Goal: Transaction & Acquisition: Purchase product/service

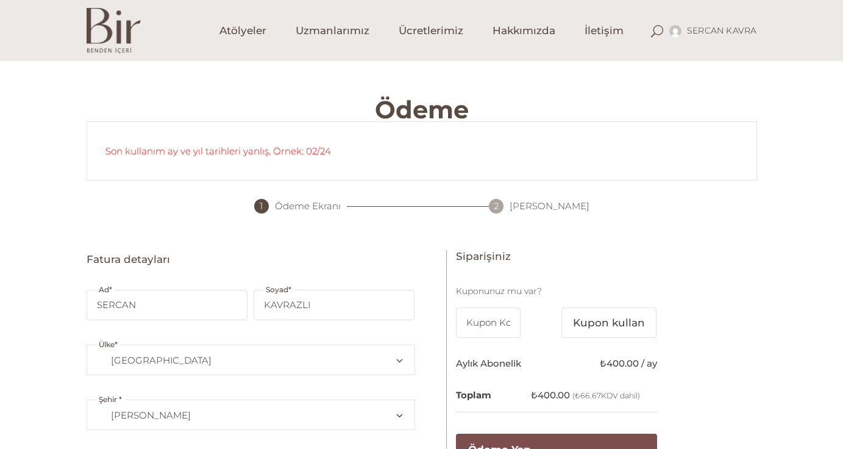
select select "TR09"
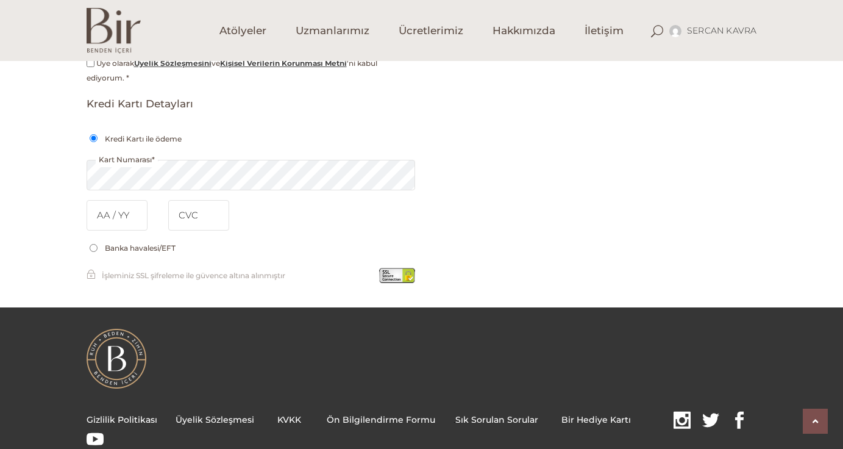
scroll to position [505, 0]
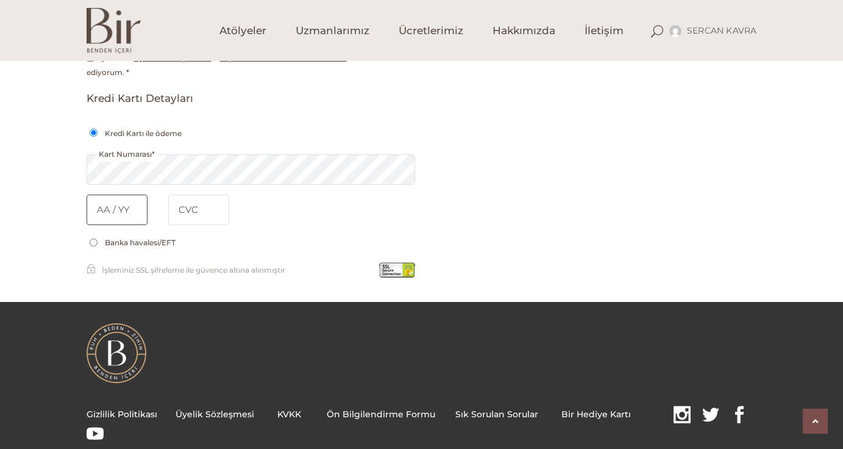
click at [137, 209] on input "text" at bounding box center [117, 210] width 61 height 30
type input "03 / 2030"
click at [202, 212] on input "tel" at bounding box center [198, 210] width 61 height 30
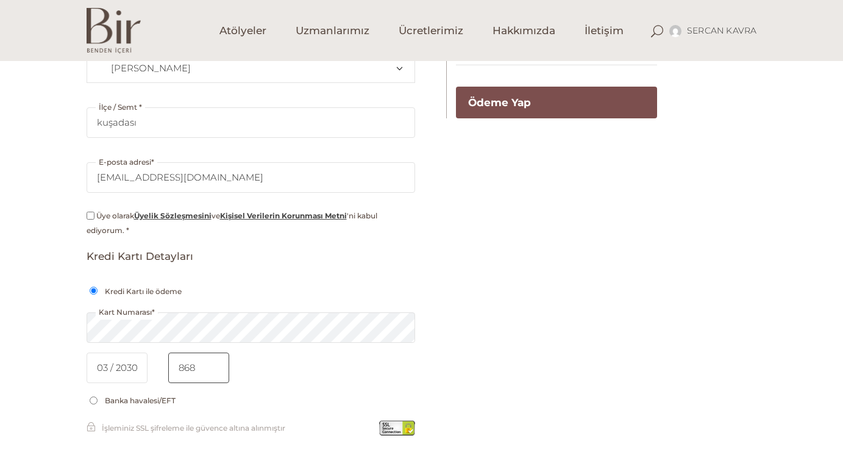
scroll to position [353, 0]
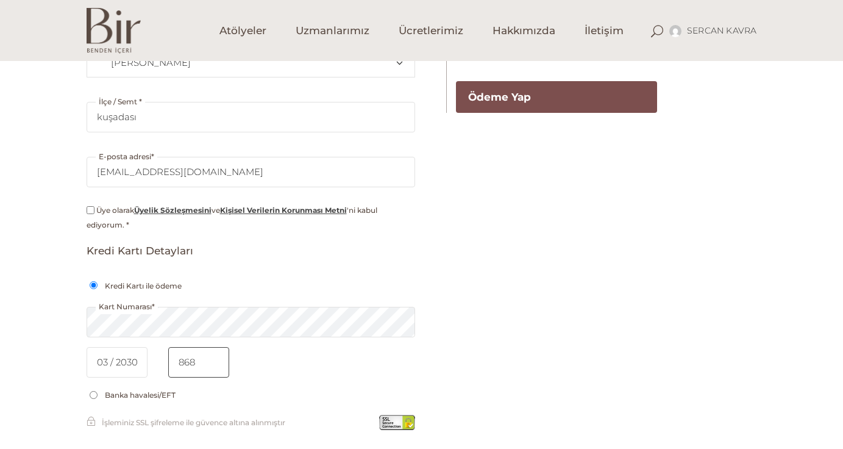
type input "868"
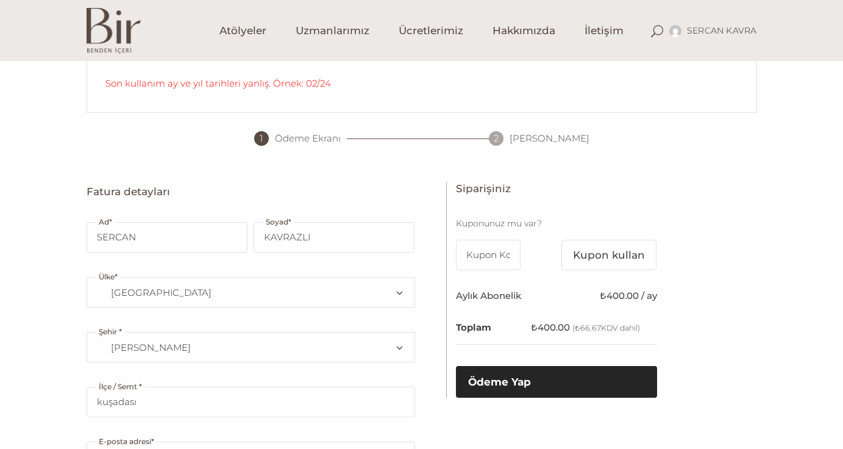
scroll to position [57, 0]
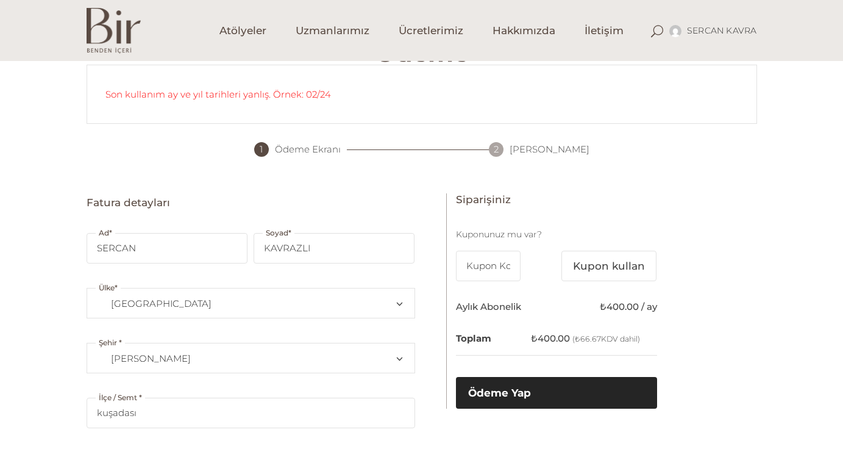
click at [503, 387] on button "Ödeme Yap" at bounding box center [556, 393] width 201 height 32
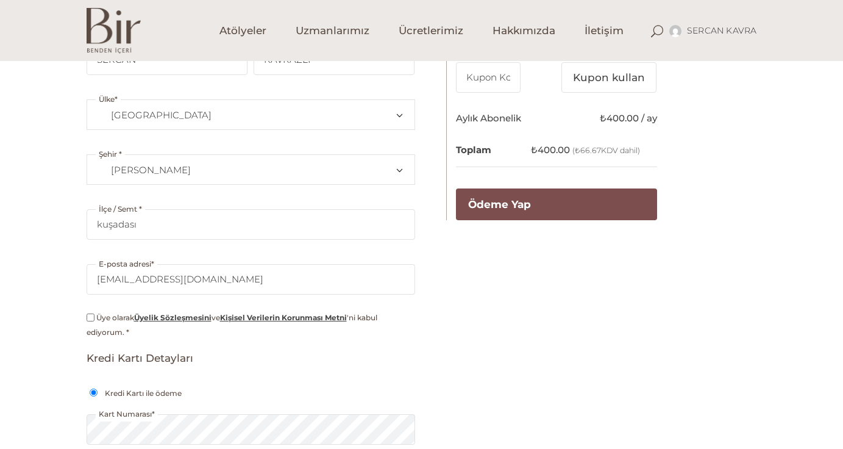
scroll to position [252, 0]
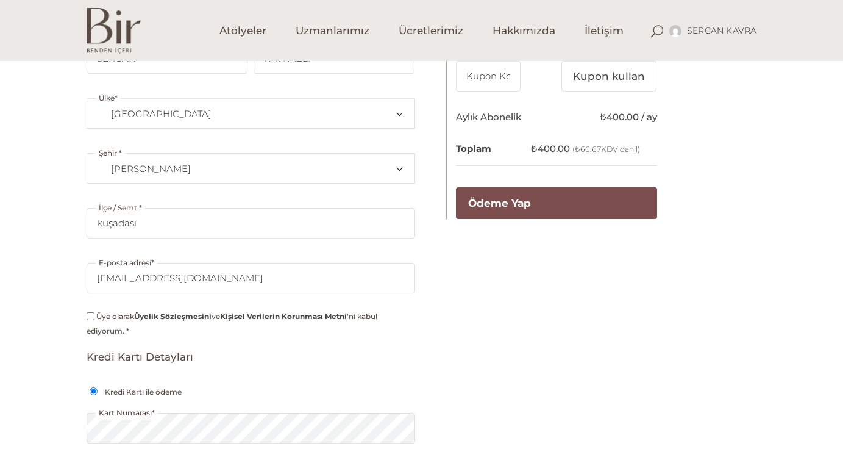
click at [87, 315] on input "Üye olarak Üyelik Sözleşmesini ve Kişisel Verilerin Korunması Metni 'ni kabul e…" at bounding box center [91, 316] width 8 height 8
checkbox input "true"
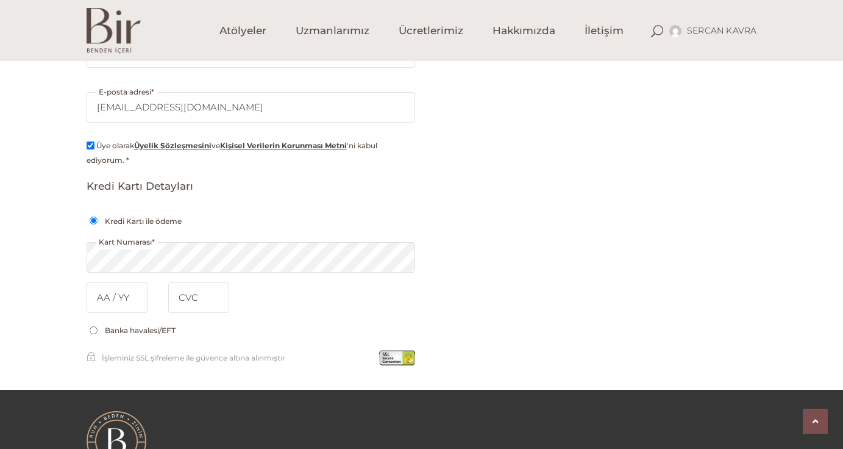
scroll to position [425, 0]
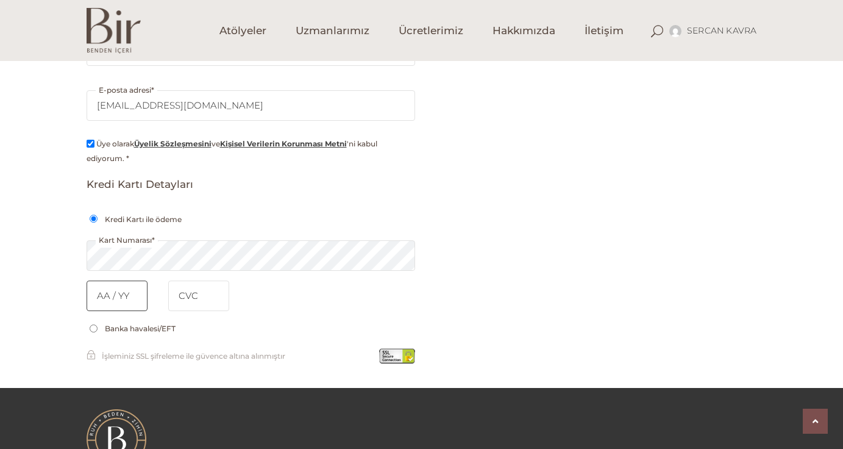
click at [111, 302] on input "text" at bounding box center [117, 296] width 61 height 30
type input "03 / 2030"
click at [183, 296] on input "tel" at bounding box center [198, 296] width 61 height 30
type input "868"
click at [262, 310] on p "03 / 2030 868" at bounding box center [251, 301] width 329 height 40
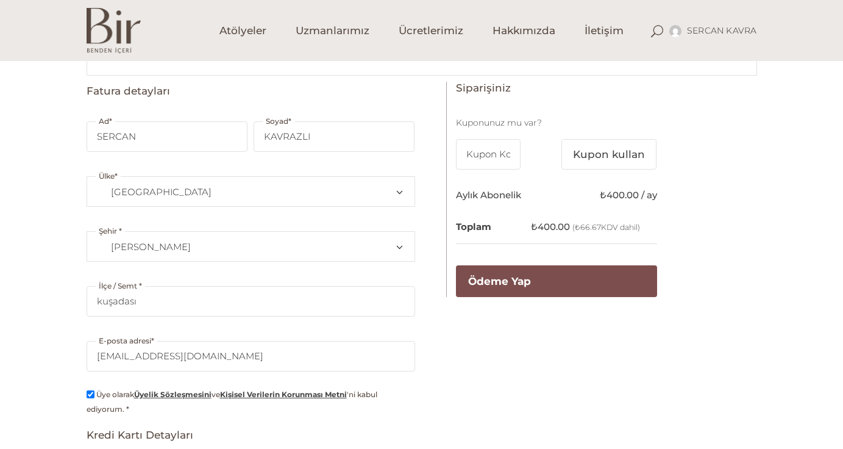
scroll to position [188, 0]
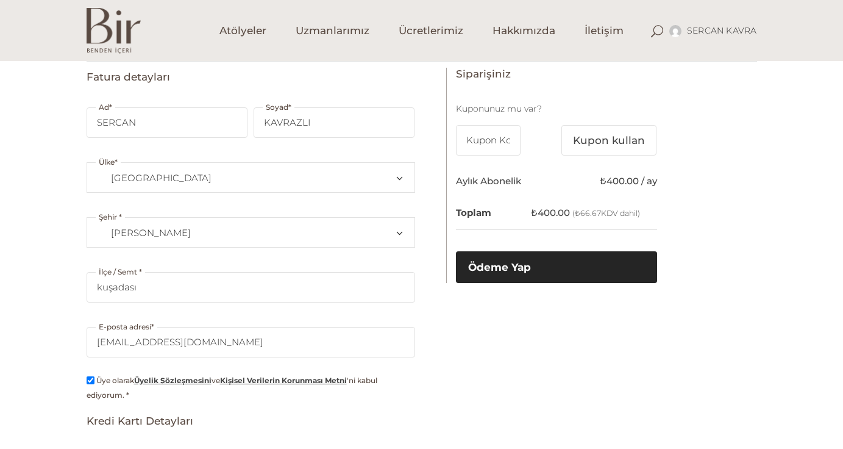
click at [495, 262] on button "Ödeme Yap" at bounding box center [556, 267] width 201 height 32
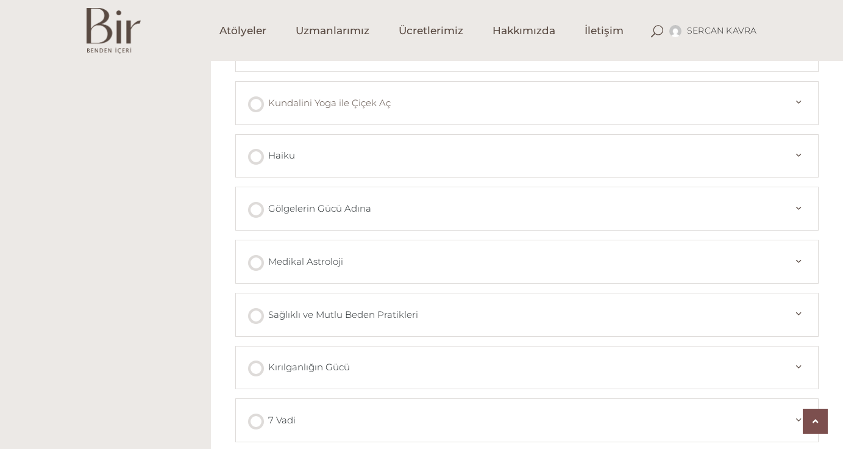
scroll to position [515, 0]
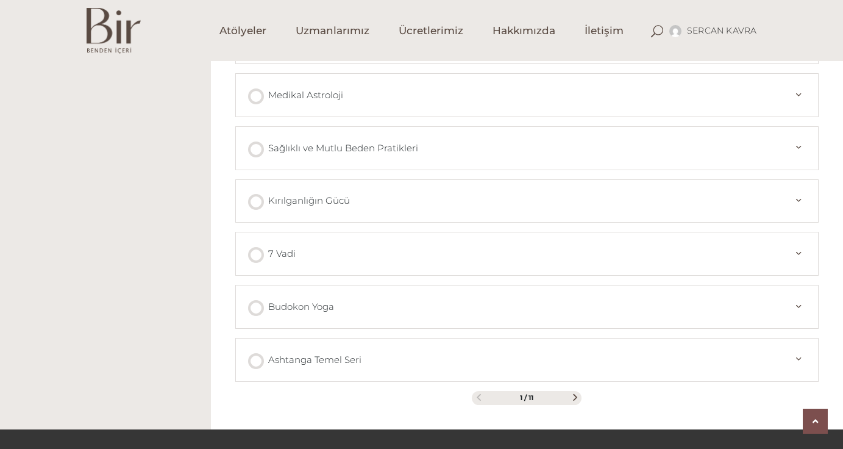
click at [574, 397] on span at bounding box center [575, 397] width 7 height 7
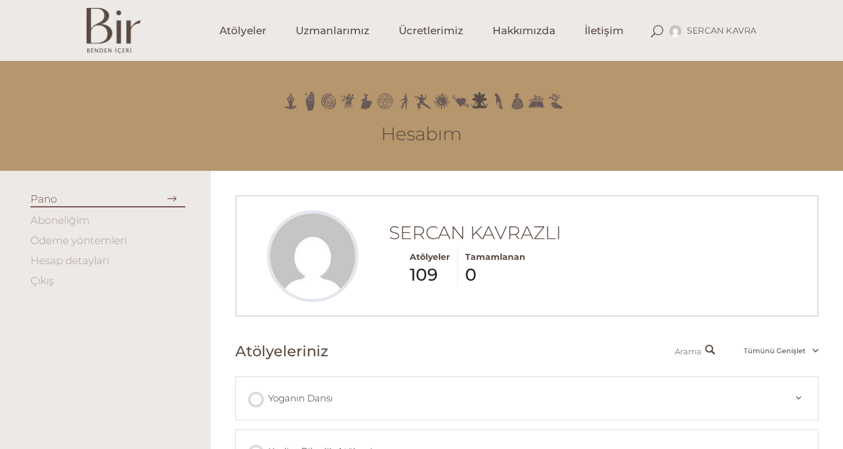
scroll to position [0, 0]
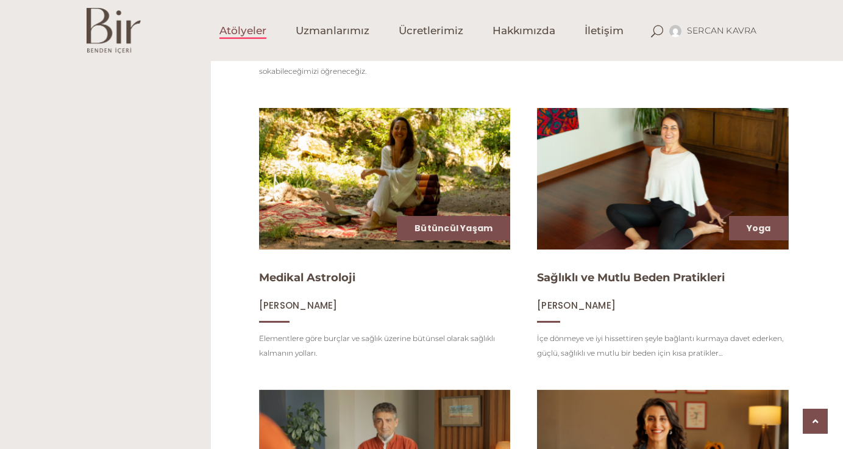
scroll to position [148, 0]
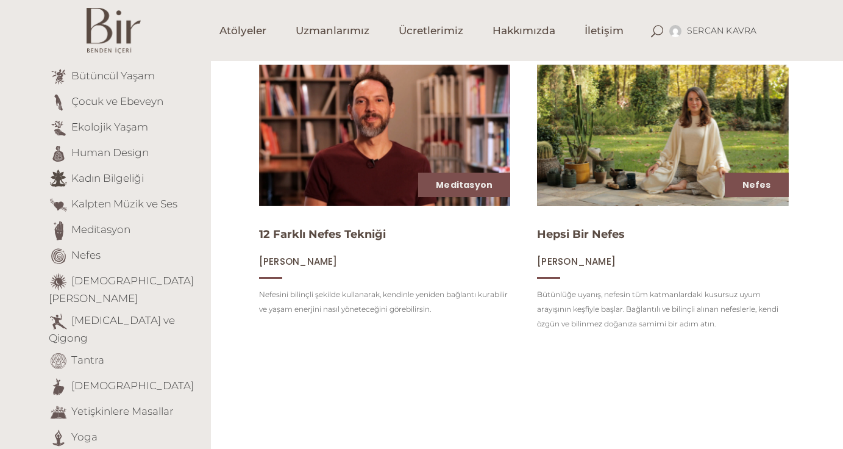
scroll to position [160, 0]
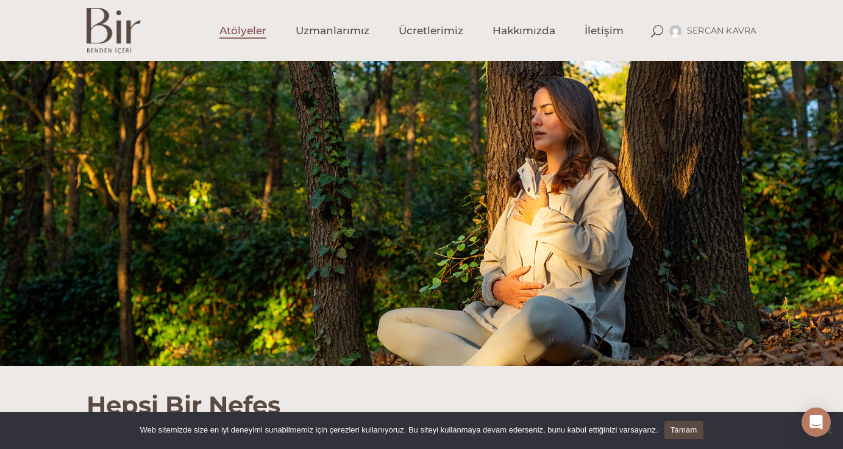
click at [244, 27] on span "Atölyeler" at bounding box center [243, 31] width 47 height 14
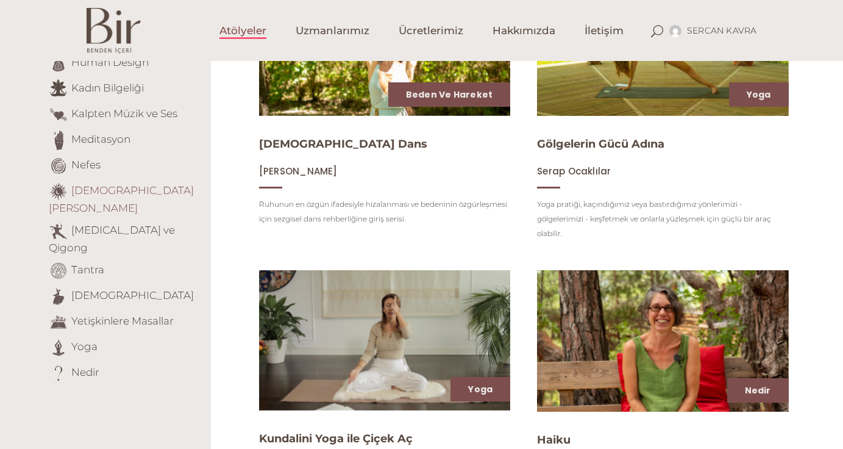
scroll to position [254, 0]
